Goal: Information Seeking & Learning: Find specific fact

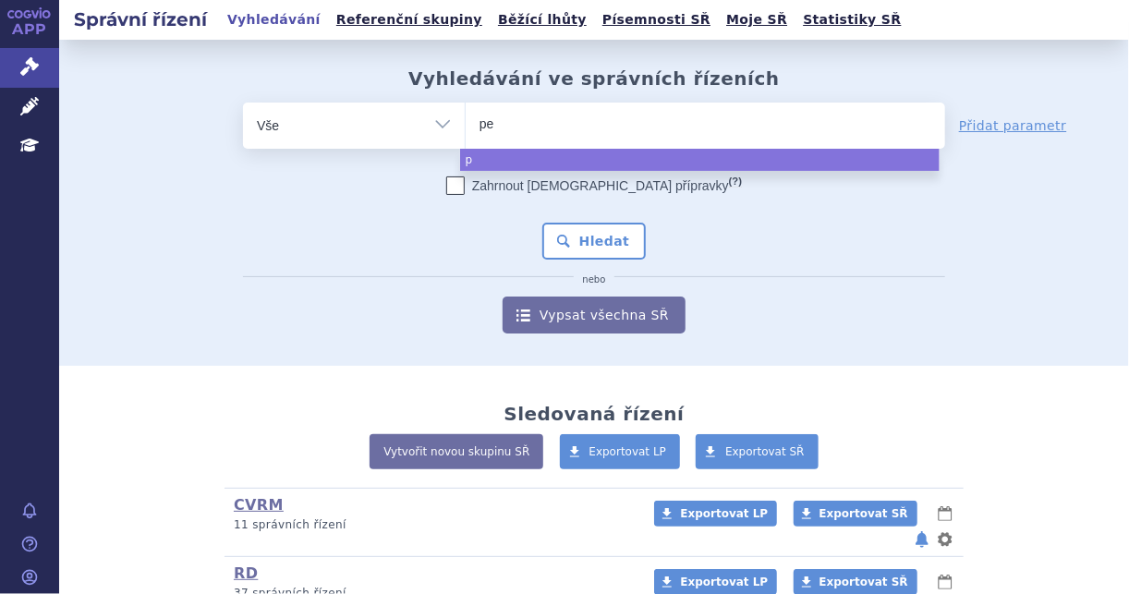
type input "pem"
type input "pemr"
type input "pemrb"
type input "pemr"
type input "pem"
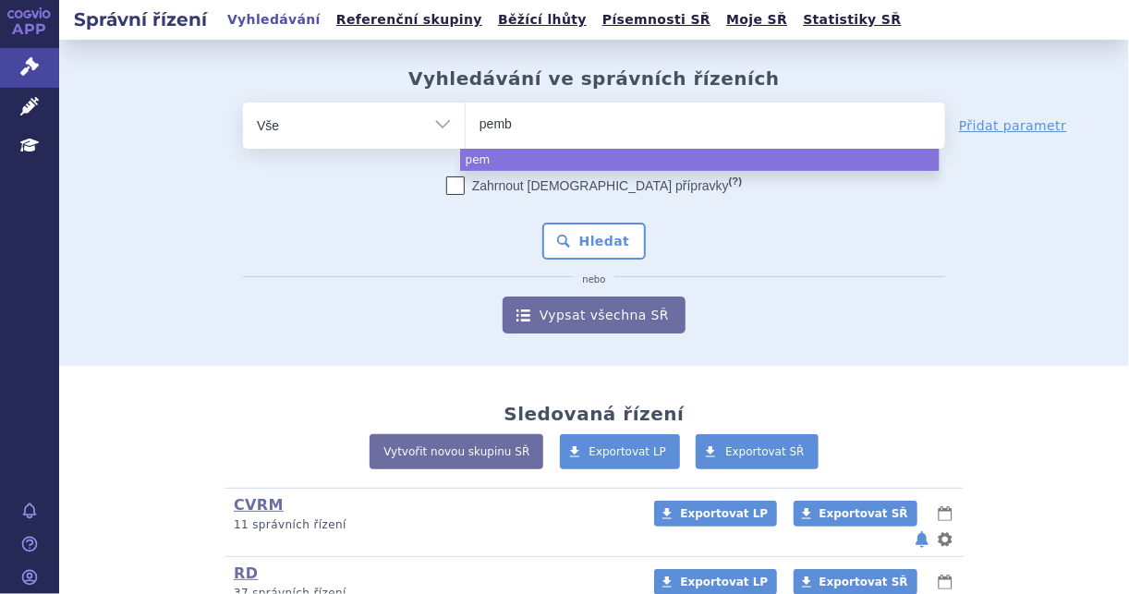
type input "pembr"
type input "pembro"
type input "pembroliz"
type input "pembrolizum"
type input "[MEDICAL_DATA]"
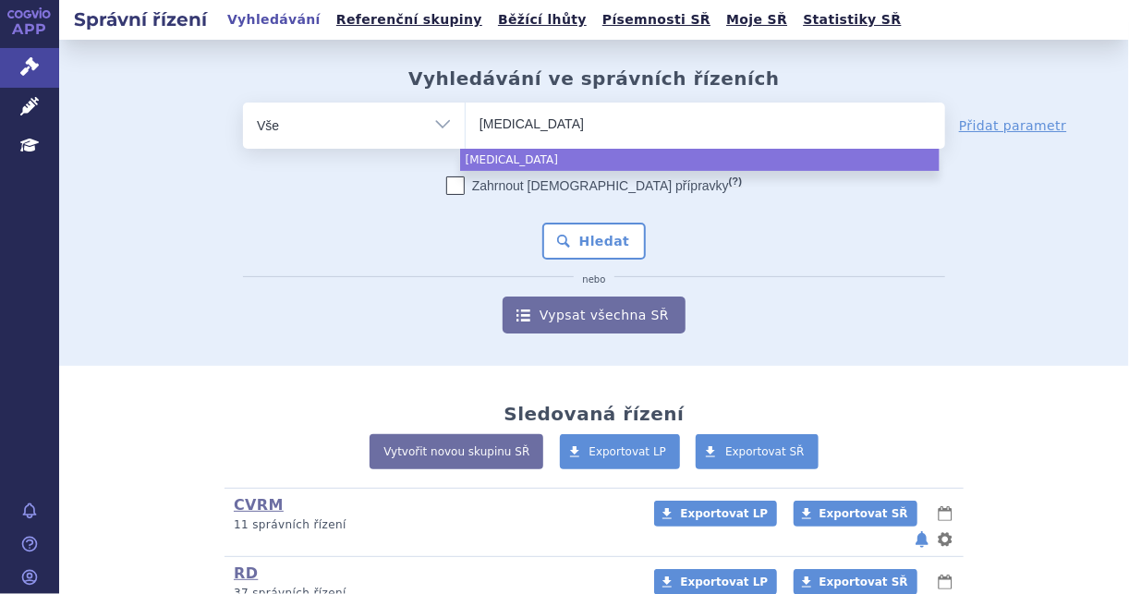
select select "[MEDICAL_DATA]"
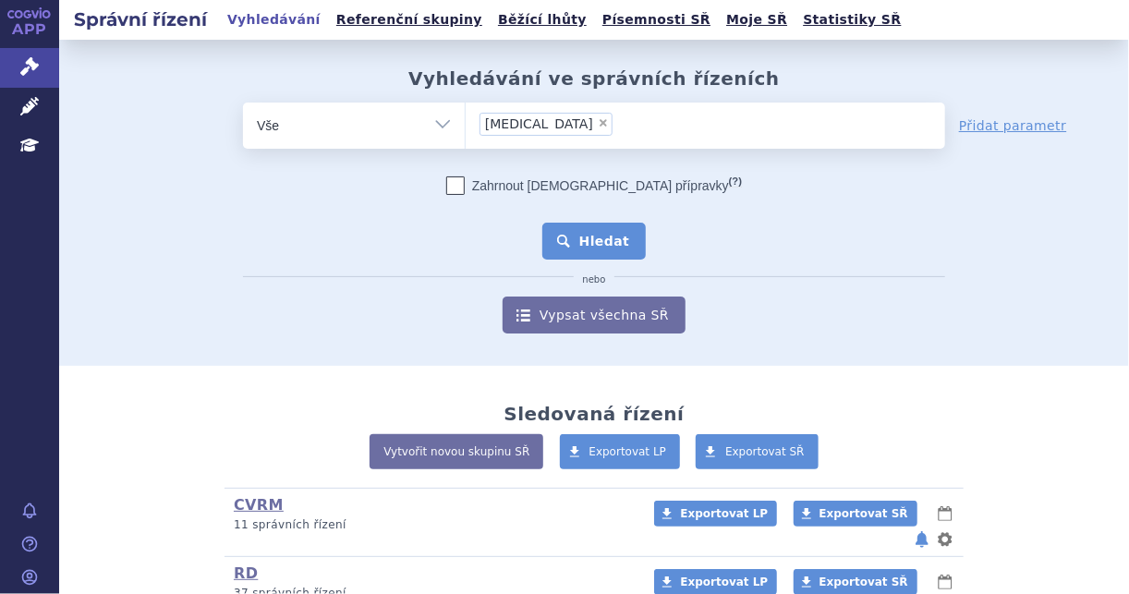
click at [595, 251] on button "Hledat" at bounding box center [594, 241] width 104 height 37
